Goal: Transaction & Acquisition: Book appointment/travel/reservation

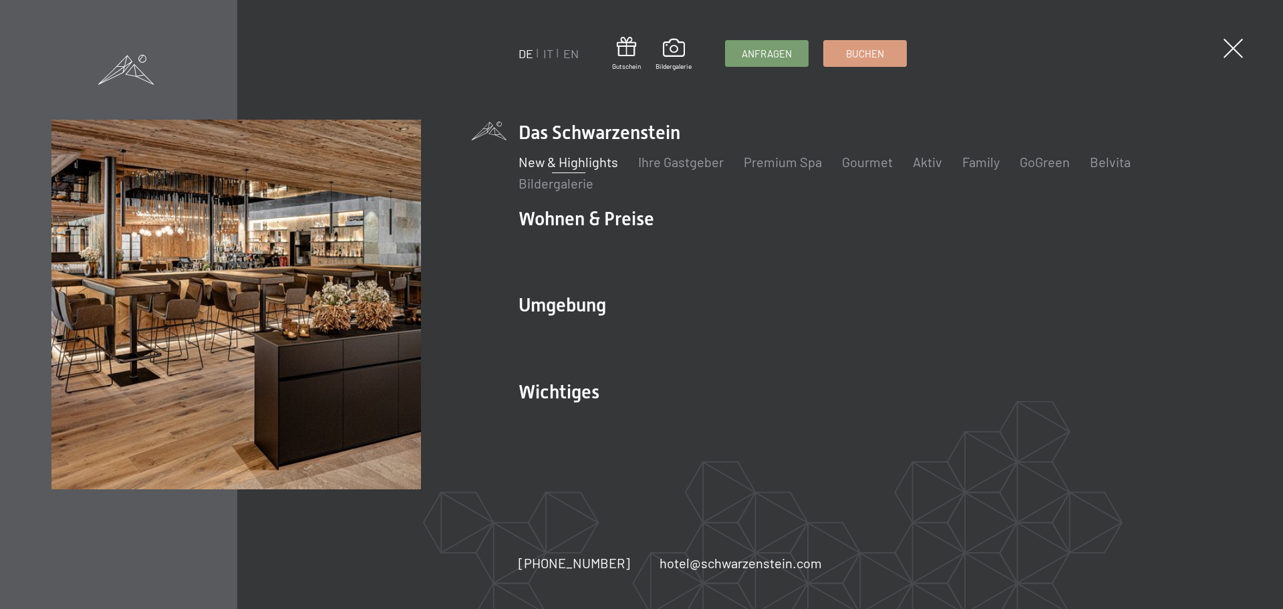
click at [585, 167] on link "New & Highlights" at bounding box center [568, 162] width 100 height 16
click at [559, 166] on link "New & Highlights" at bounding box center [568, 162] width 100 height 16
click at [863, 53] on span "Buchen" at bounding box center [865, 52] width 38 height 14
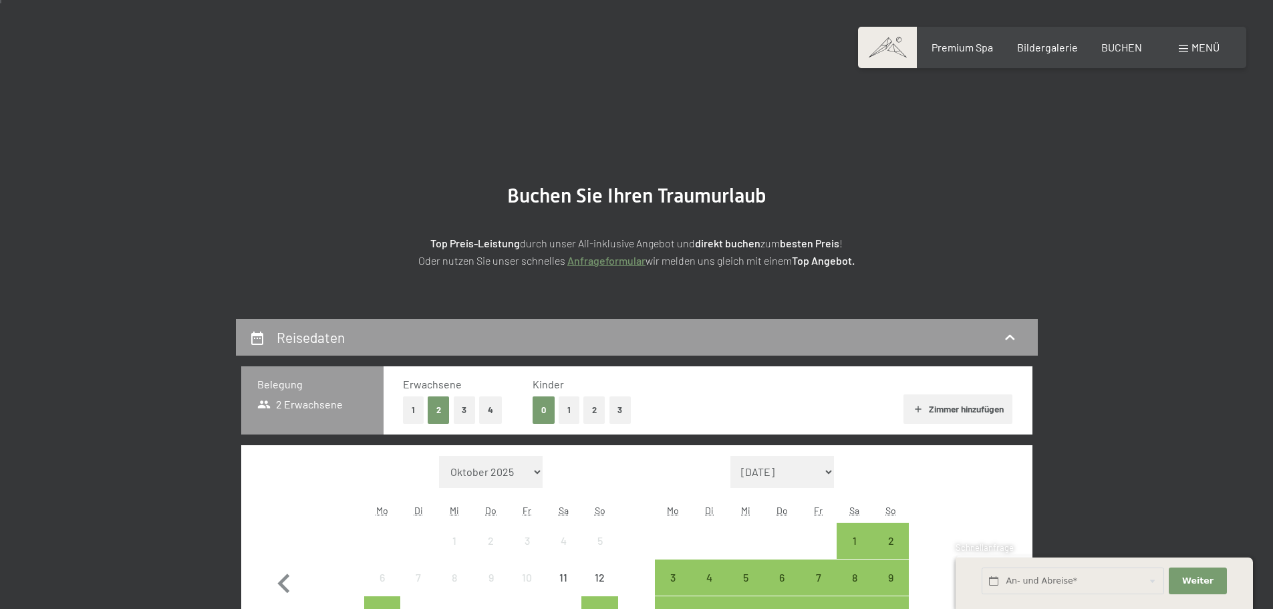
scroll to position [200, 0]
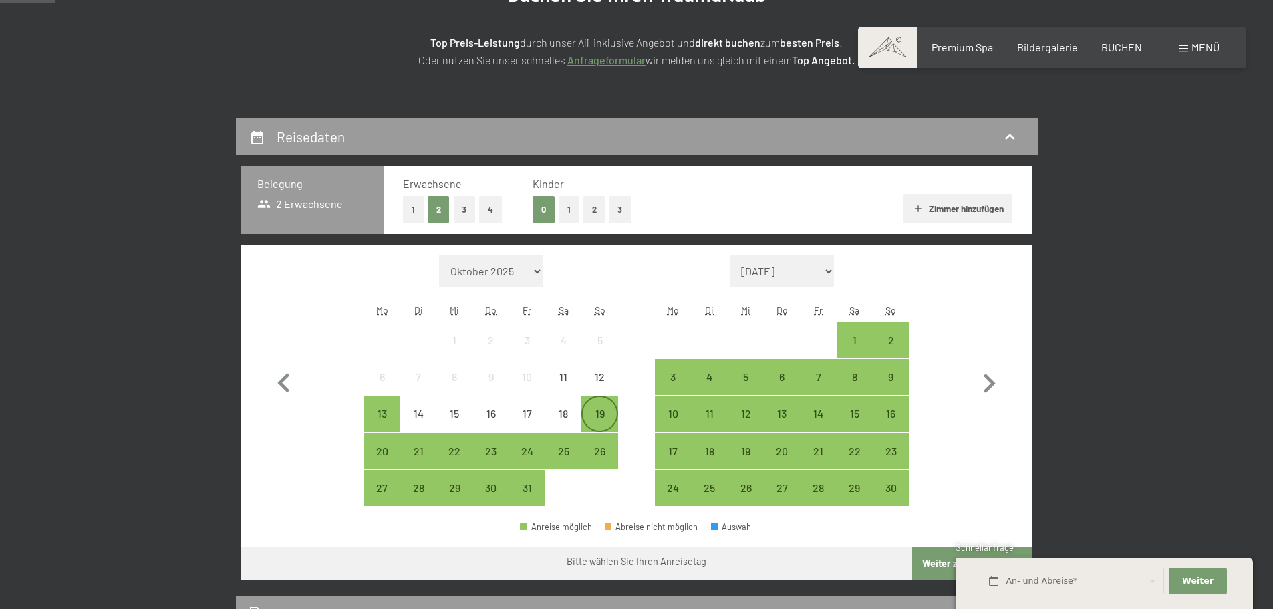
click at [605, 412] on div "19" at bounding box center [599, 424] width 33 height 33
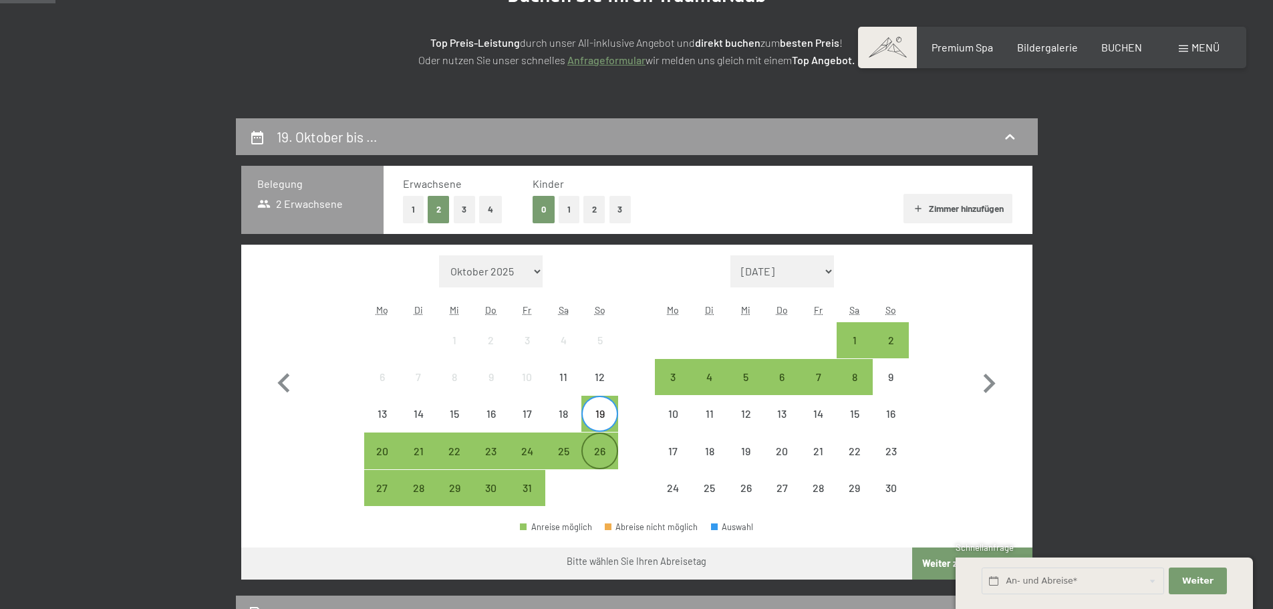
click at [605, 451] on div "26" at bounding box center [599, 462] width 33 height 33
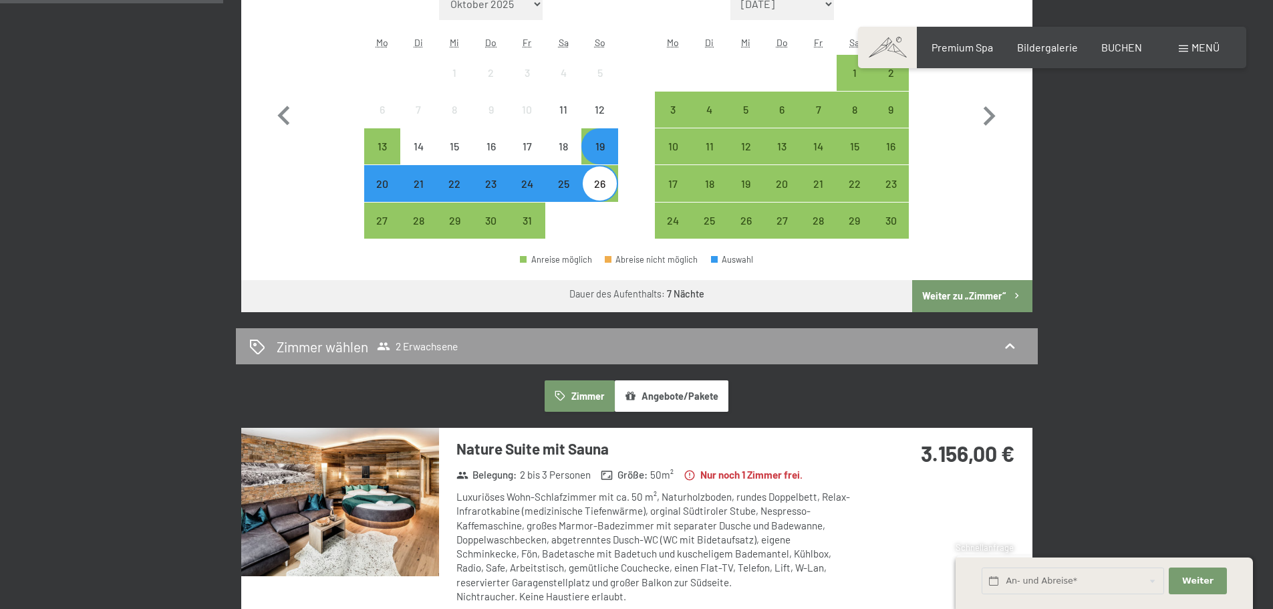
click at [992, 300] on button "Weiter zu „Zimmer“" at bounding box center [972, 296] width 120 height 32
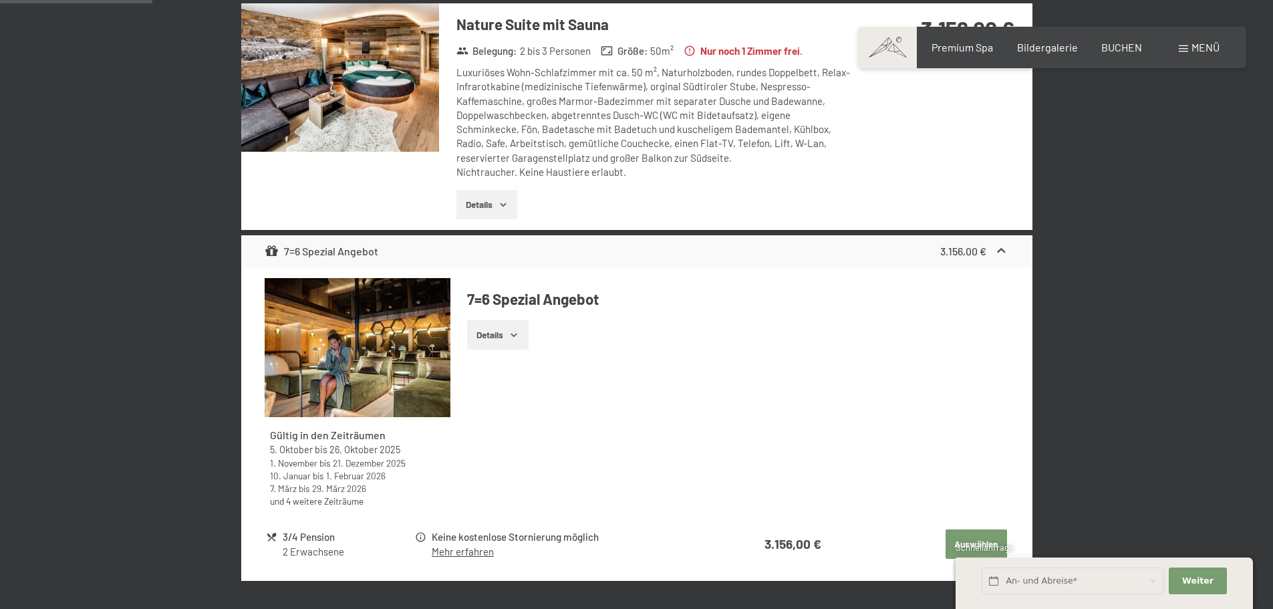
scroll to position [319, 0]
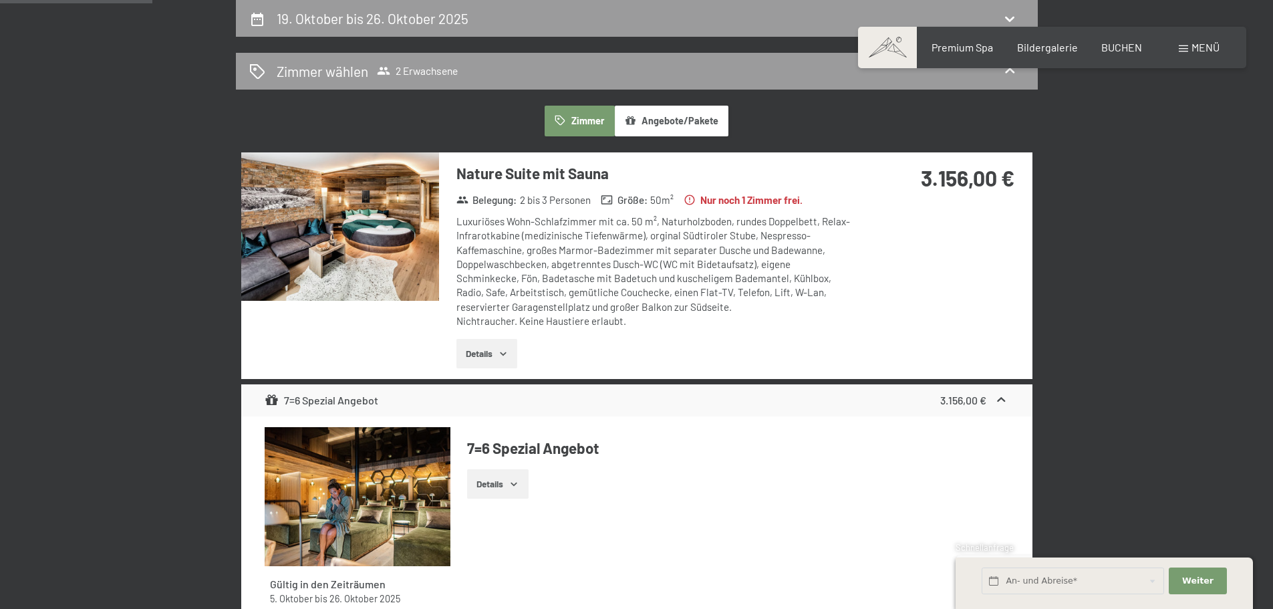
click at [504, 355] on icon "button" at bounding box center [503, 353] width 6 height 3
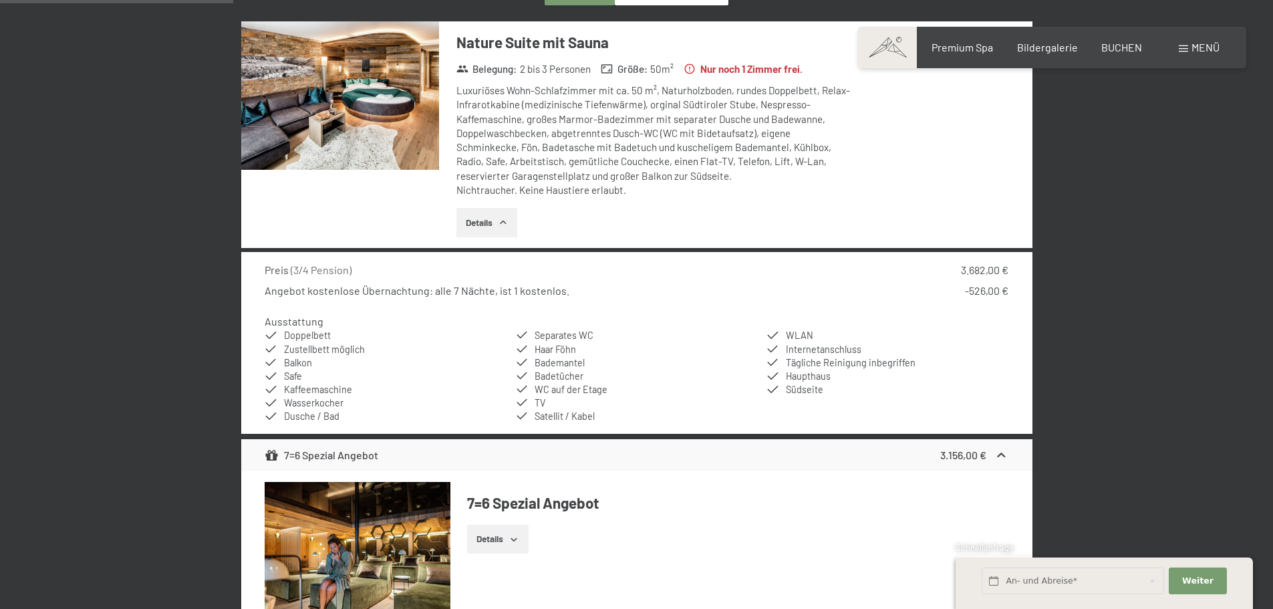
scroll to position [452, 0]
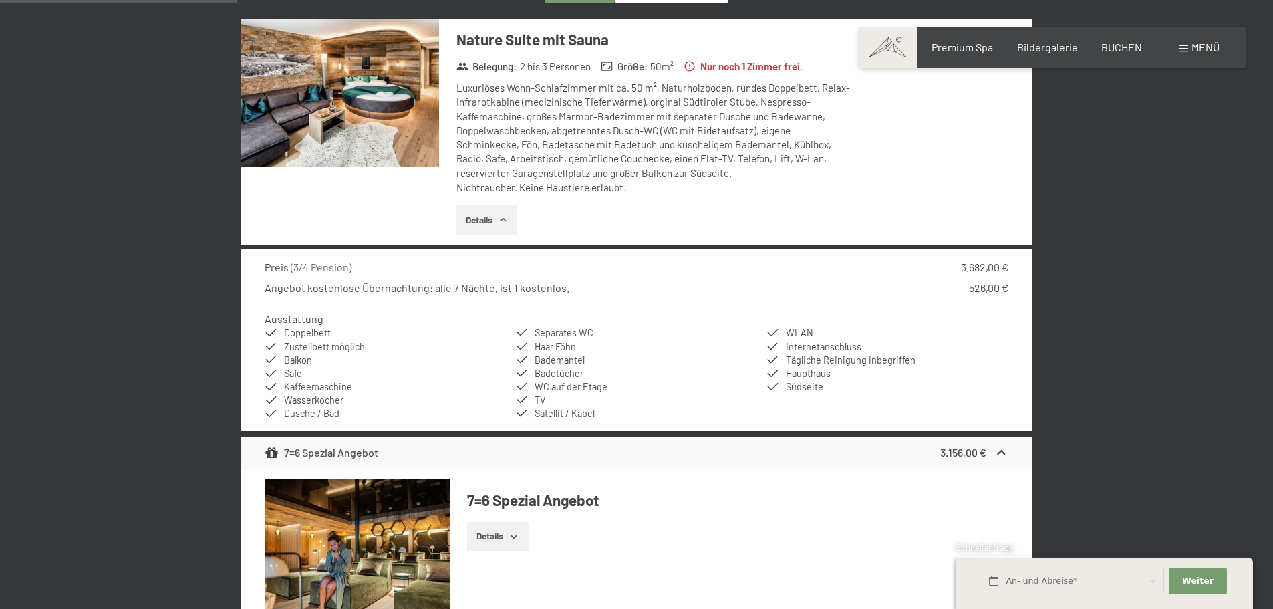
click at [358, 94] on img at bounding box center [340, 93] width 198 height 148
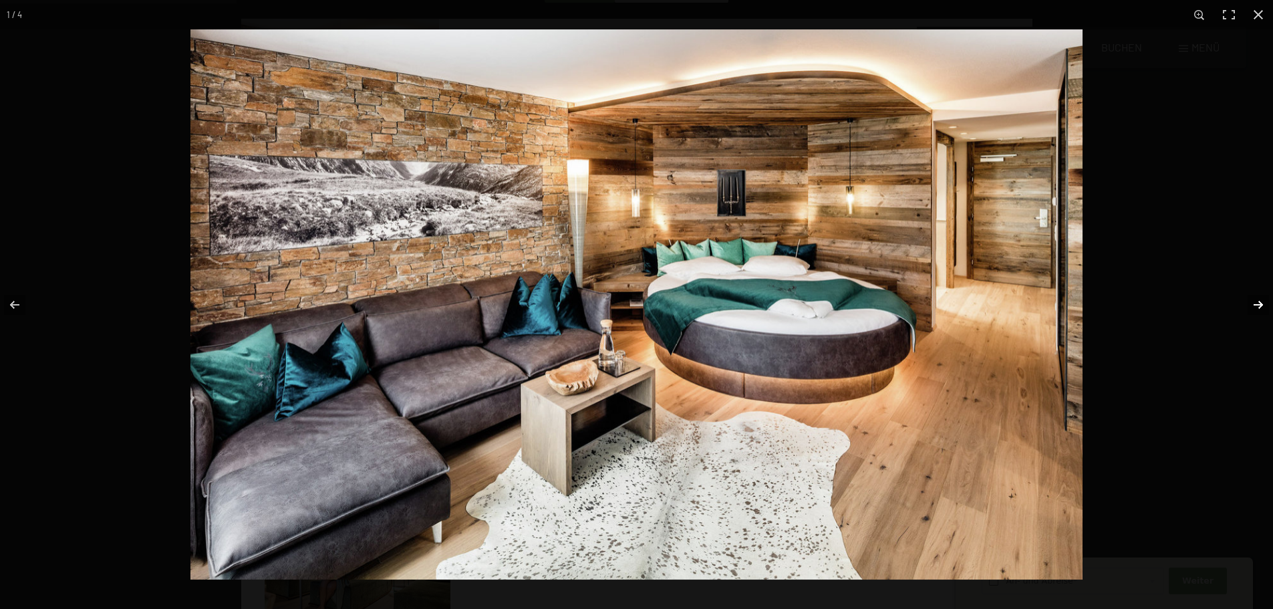
click at [1257, 304] on button "button" at bounding box center [1249, 304] width 47 height 67
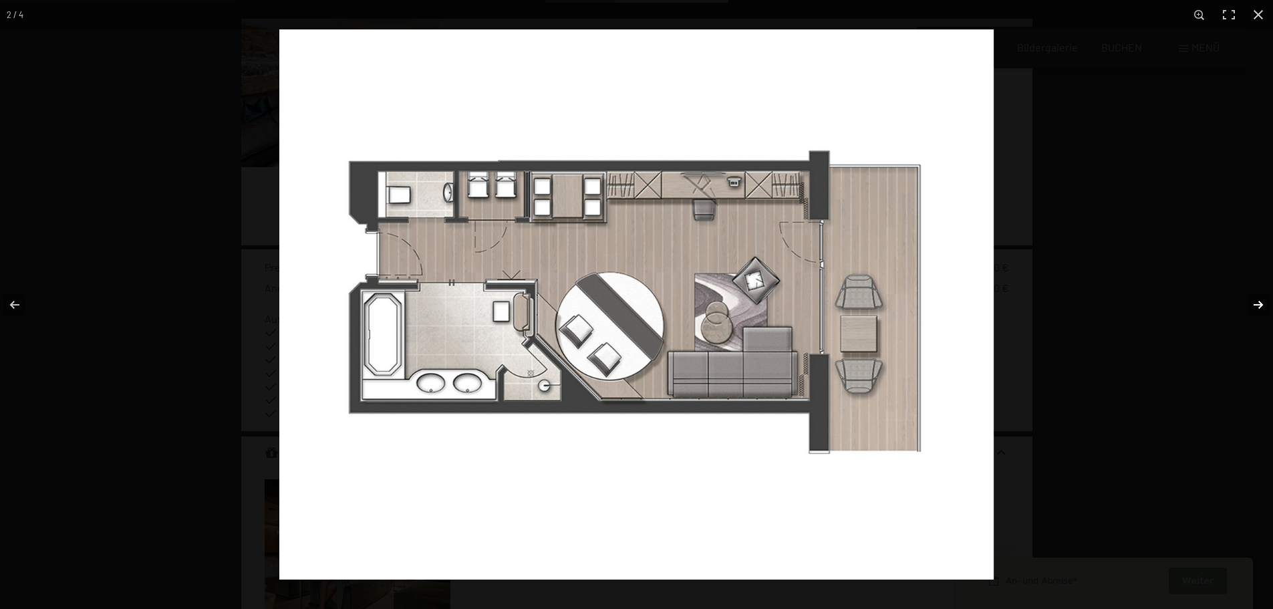
click at [1257, 304] on button "button" at bounding box center [1249, 304] width 47 height 67
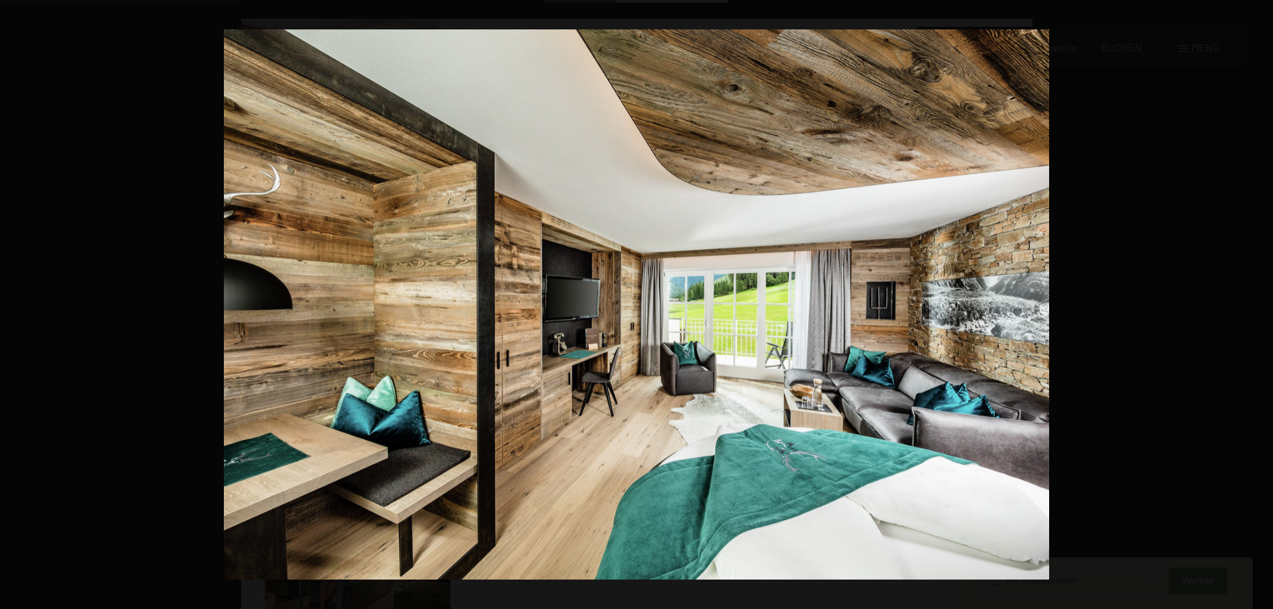
click at [1257, 304] on button "button" at bounding box center [1249, 304] width 47 height 67
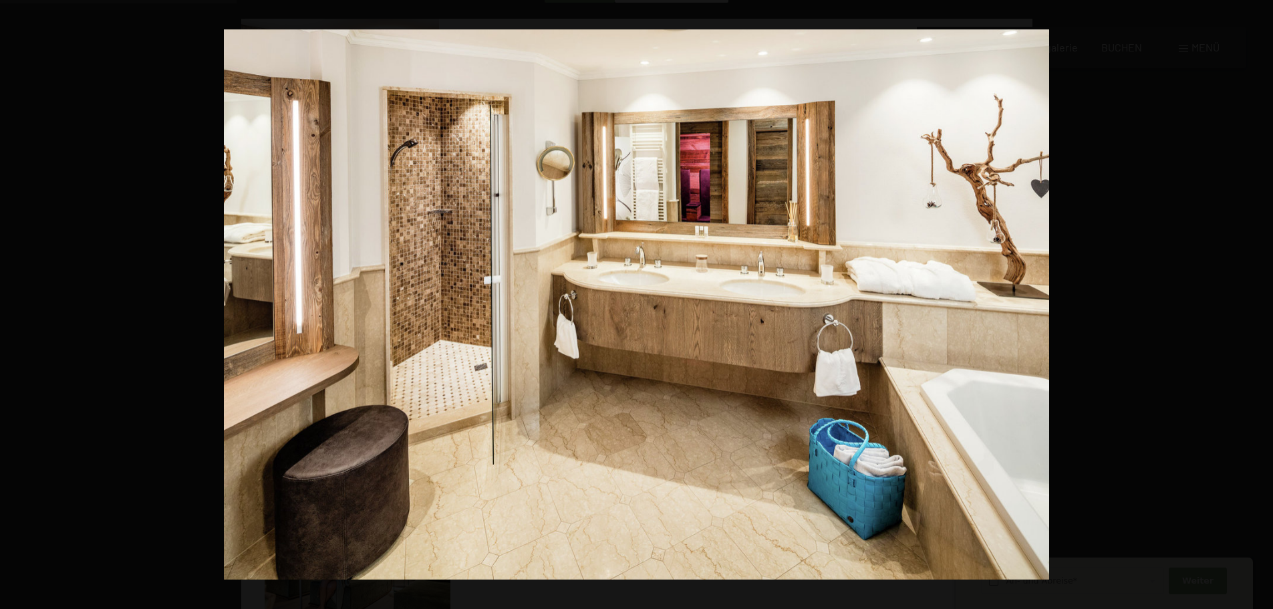
click at [1257, 304] on button "button" at bounding box center [1249, 304] width 47 height 67
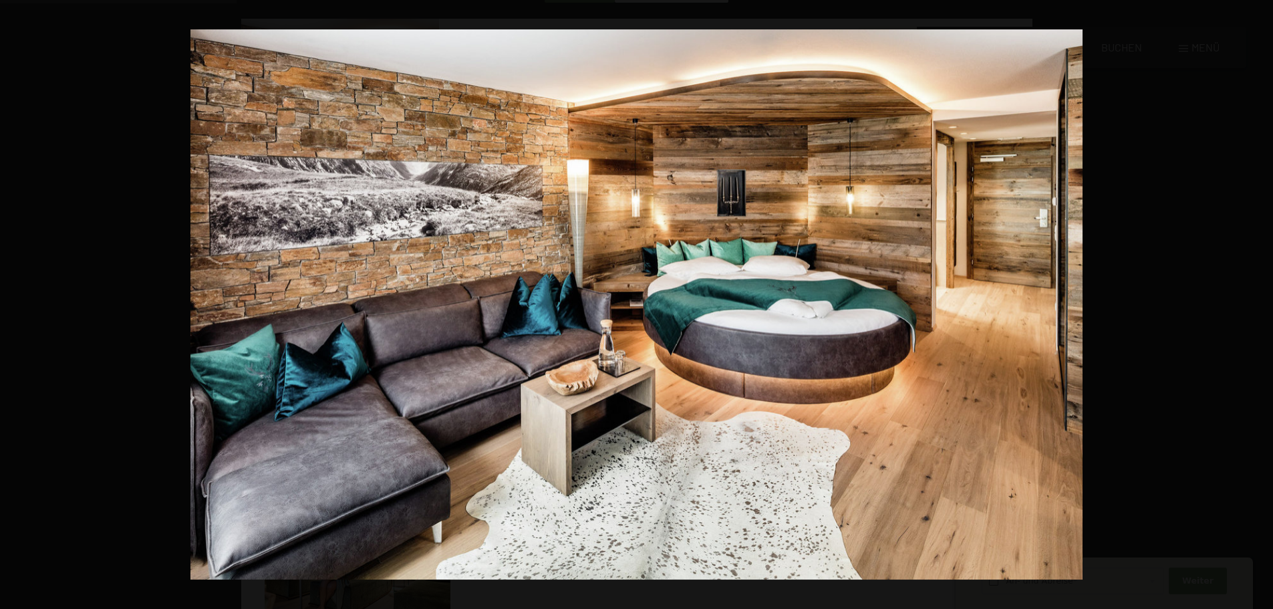
click at [1257, 304] on button "button" at bounding box center [1249, 304] width 47 height 67
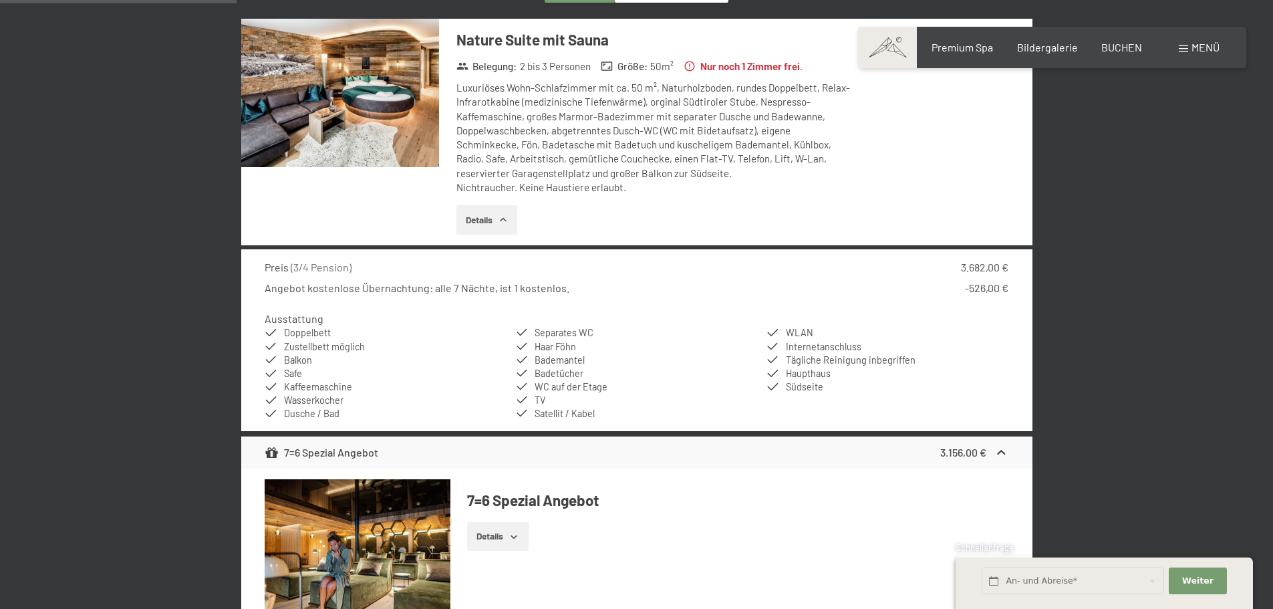
click at [0, 0] on button "button" at bounding box center [0, 0] width 0 height 0
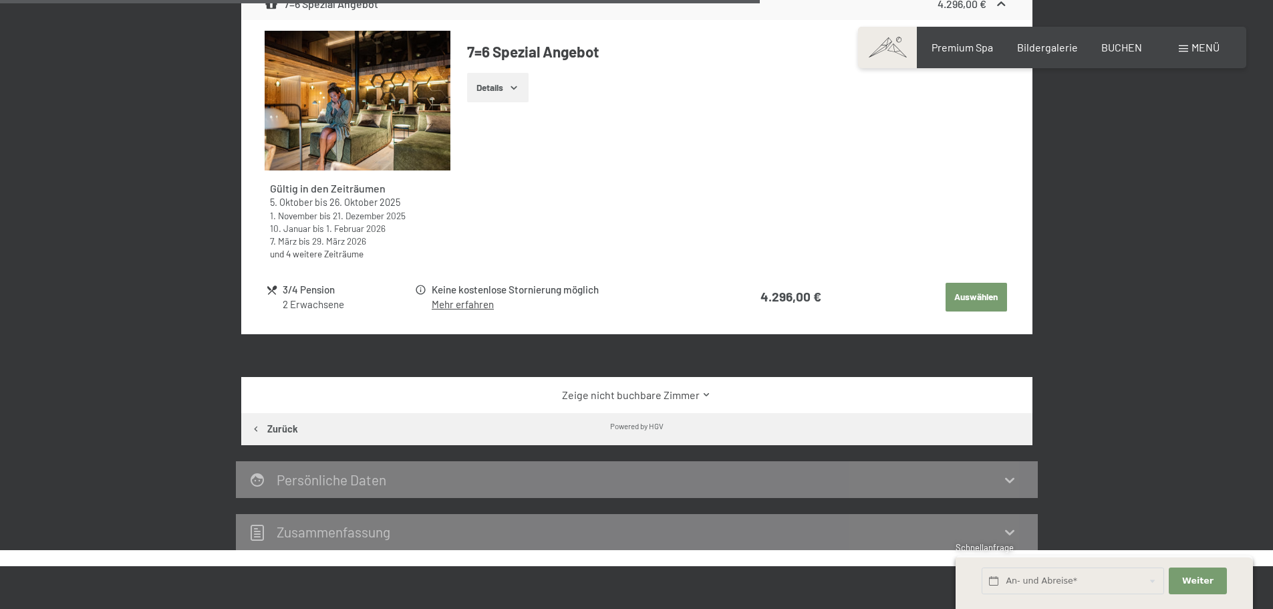
scroll to position [1187, 0]
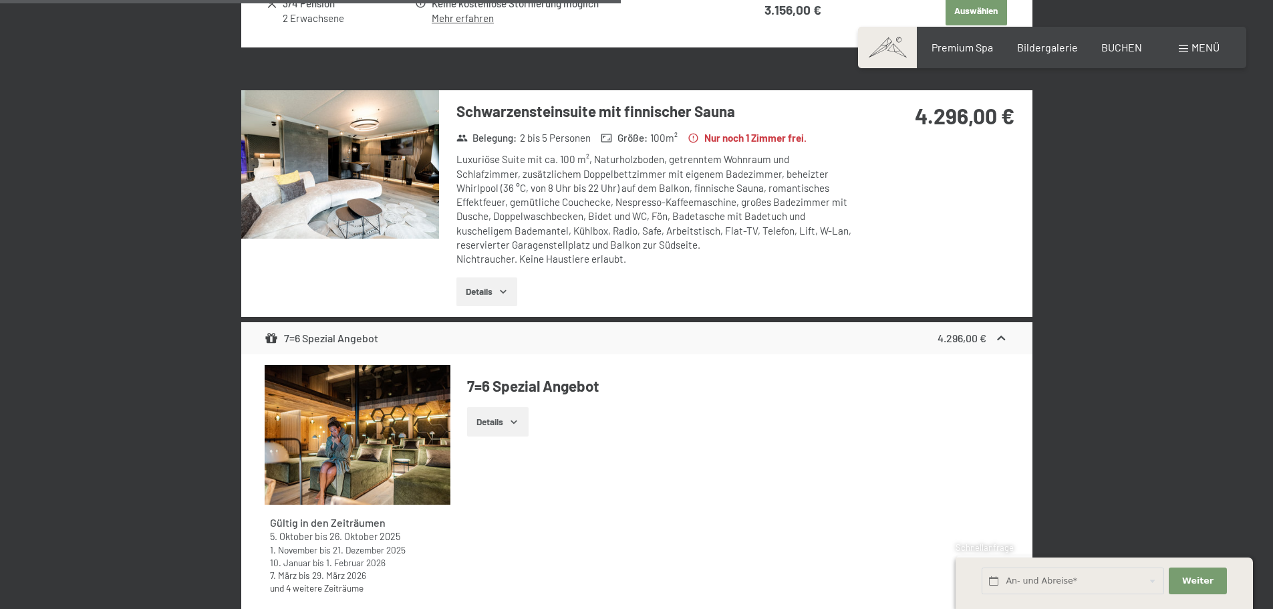
click at [335, 176] on img at bounding box center [340, 164] width 198 height 148
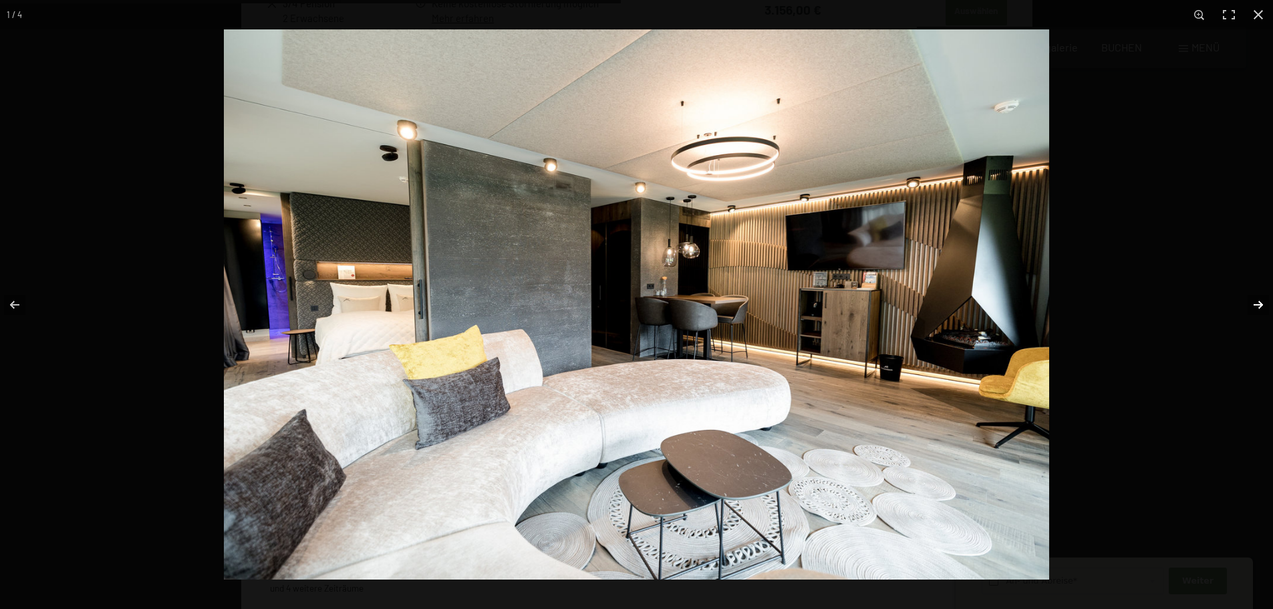
click at [1263, 307] on button "button" at bounding box center [1249, 304] width 47 height 67
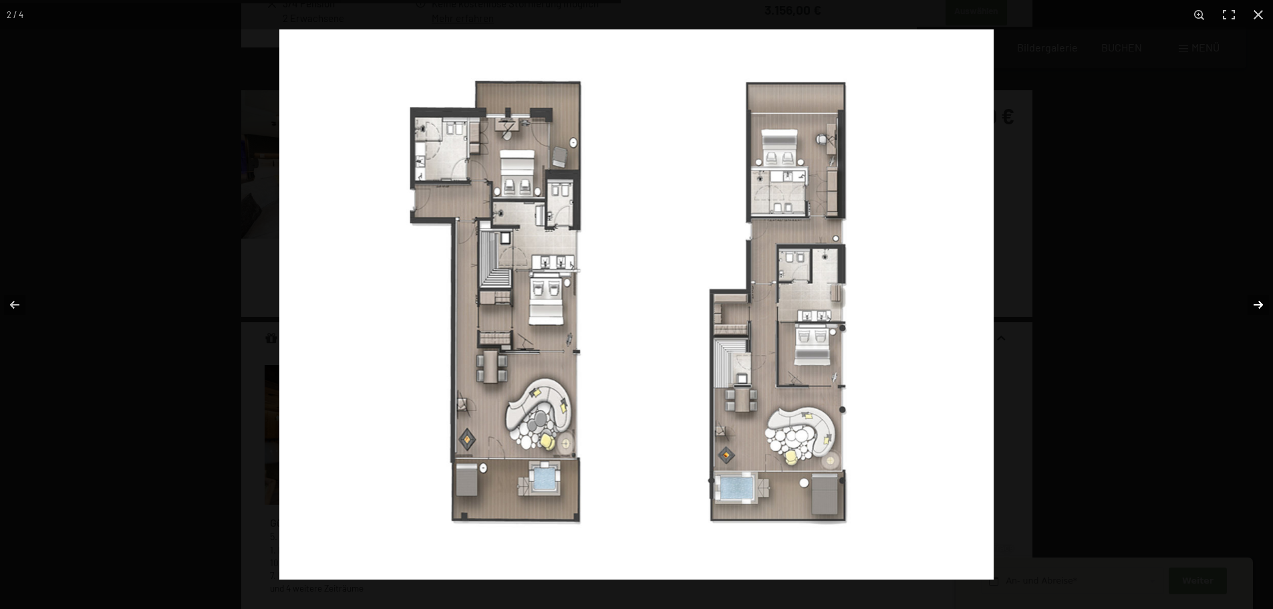
click at [1264, 301] on button "button" at bounding box center [1249, 304] width 47 height 67
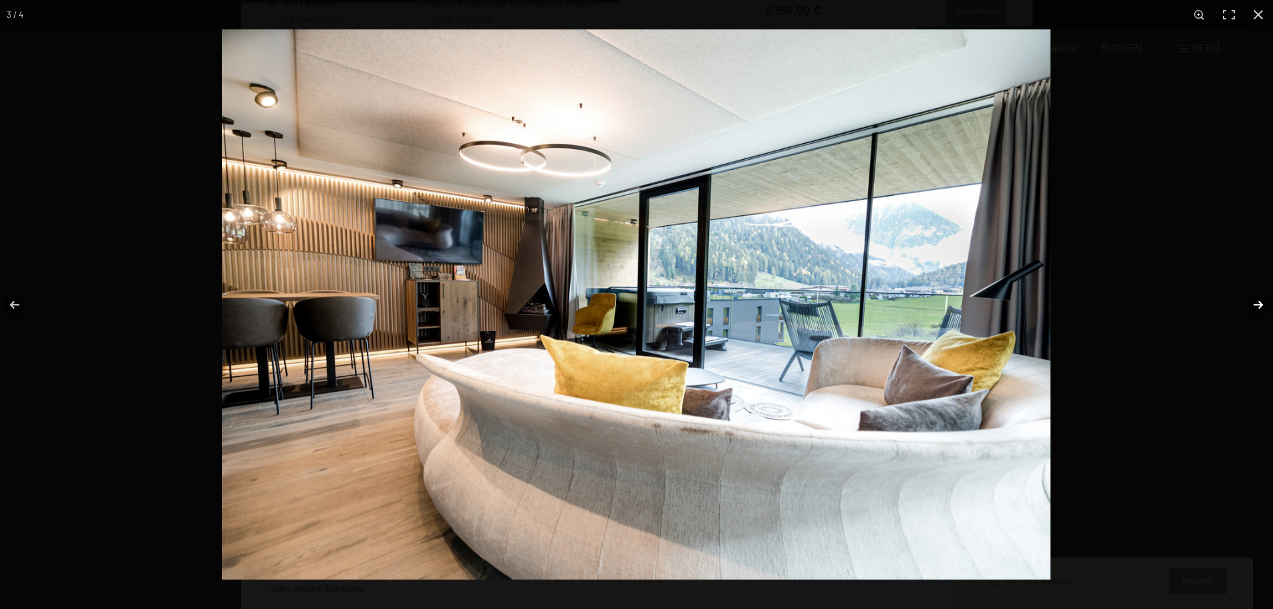
click at [1264, 301] on button "button" at bounding box center [1249, 304] width 47 height 67
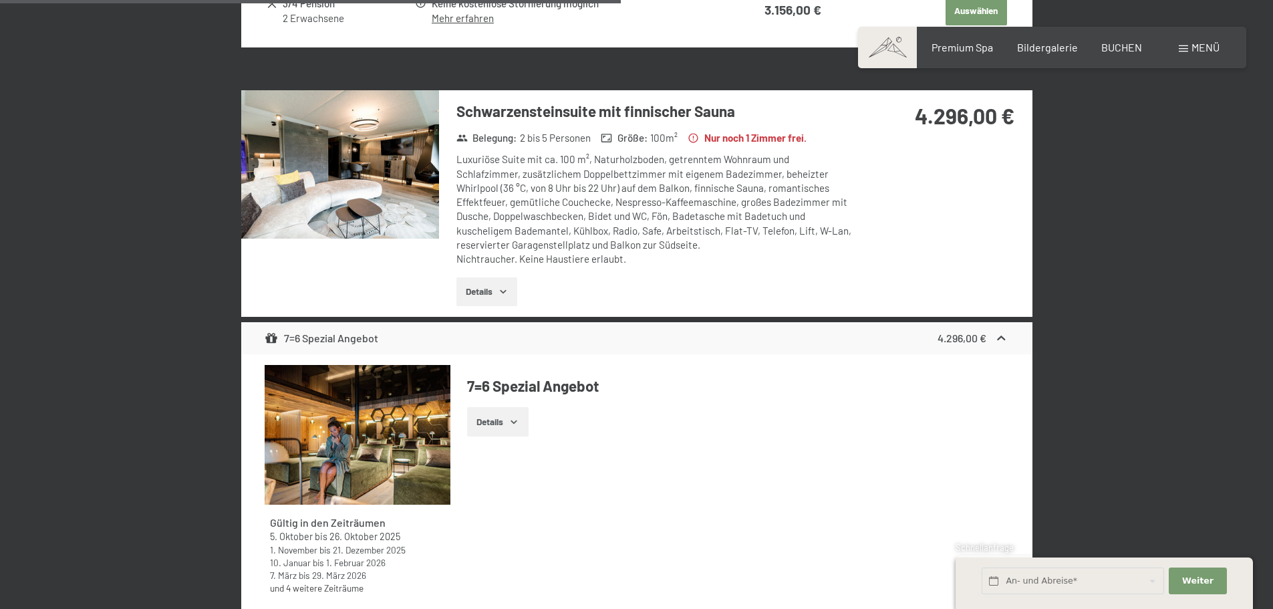
click at [0, 0] on button "button" at bounding box center [0, 0] width 0 height 0
